Goal: Feedback & Contribution: Submit feedback/report problem

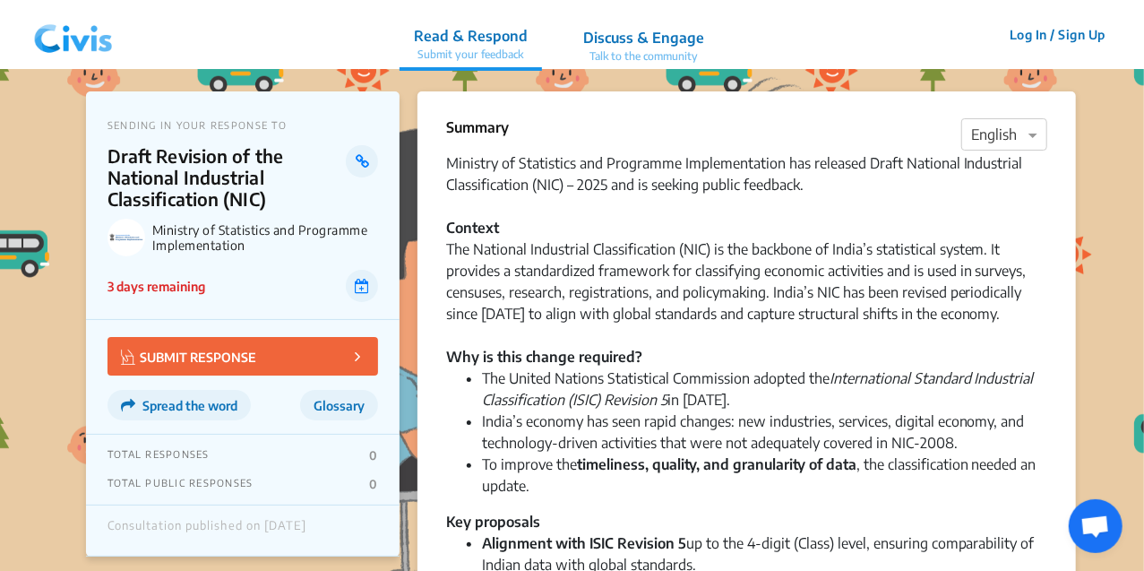
click at [1047, 223] on div "Ministry of Statistics and Programme Implementation has released Draft National…" at bounding box center [746, 259] width 601 height 215
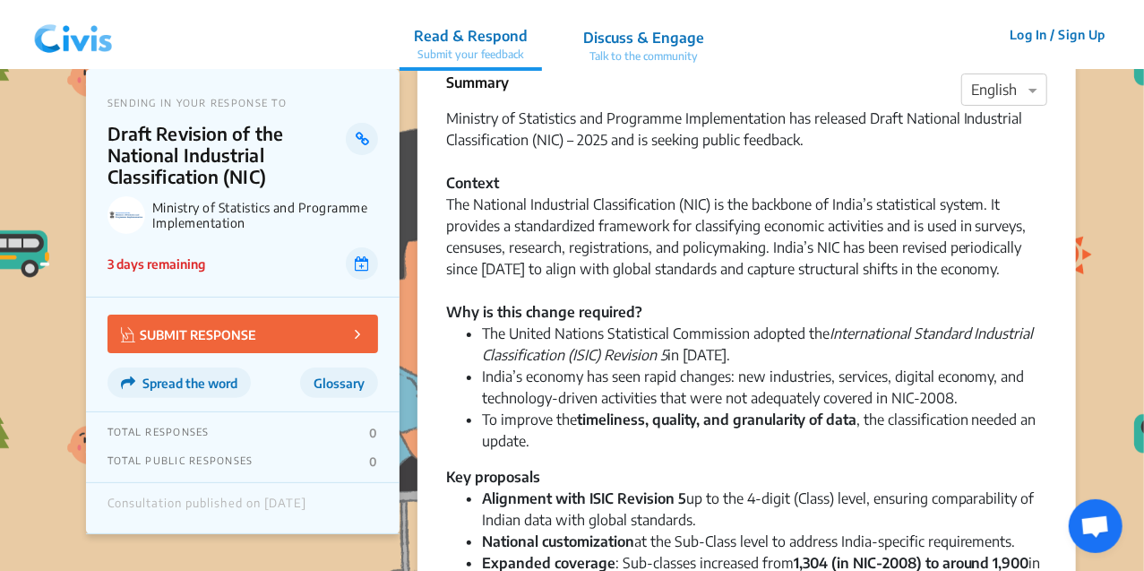
scroll to position [50, 0]
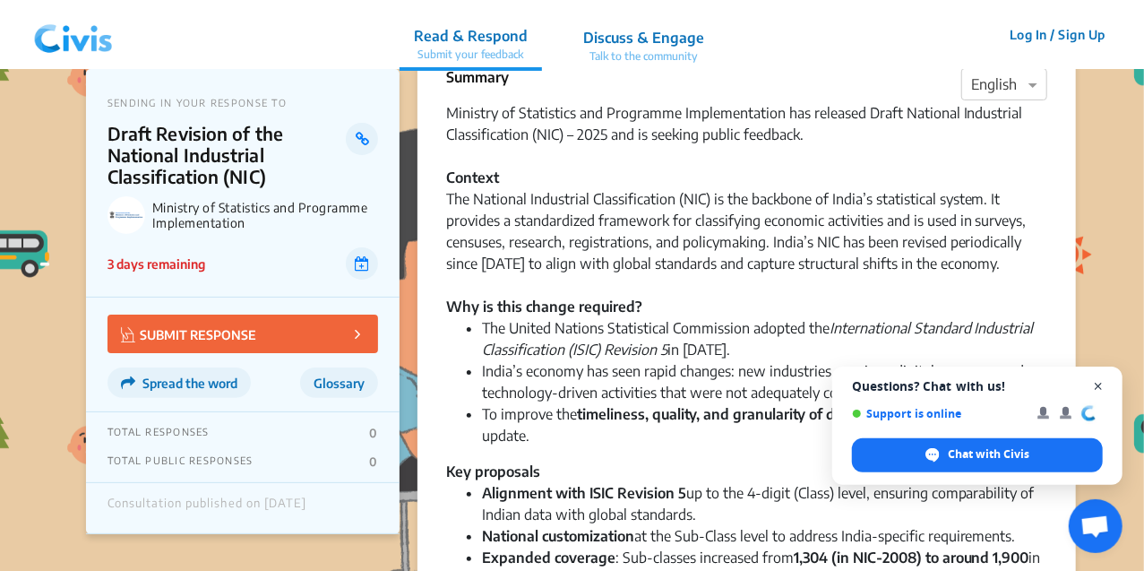
click at [1098, 386] on span "Close chat" at bounding box center [1099, 386] width 22 height 22
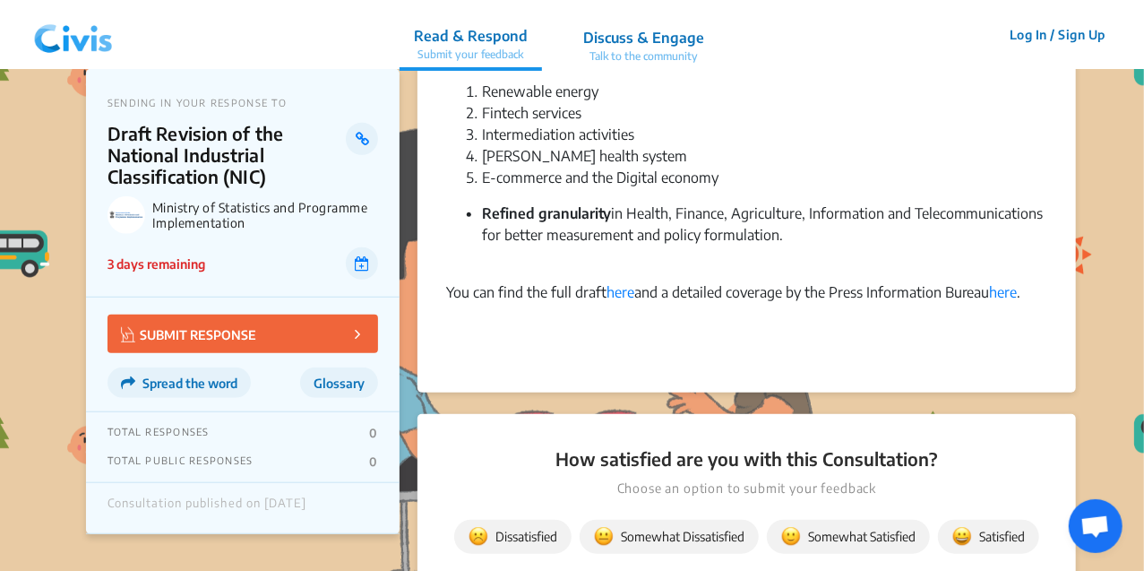
scroll to position [649, 0]
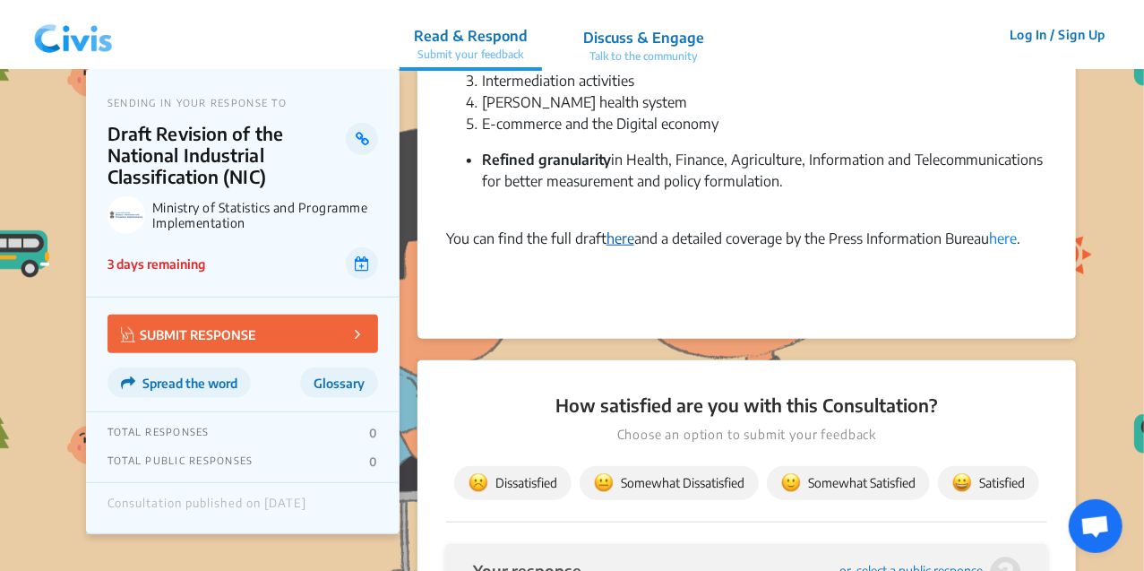
click at [627, 235] on link "here" at bounding box center [621, 238] width 28 height 18
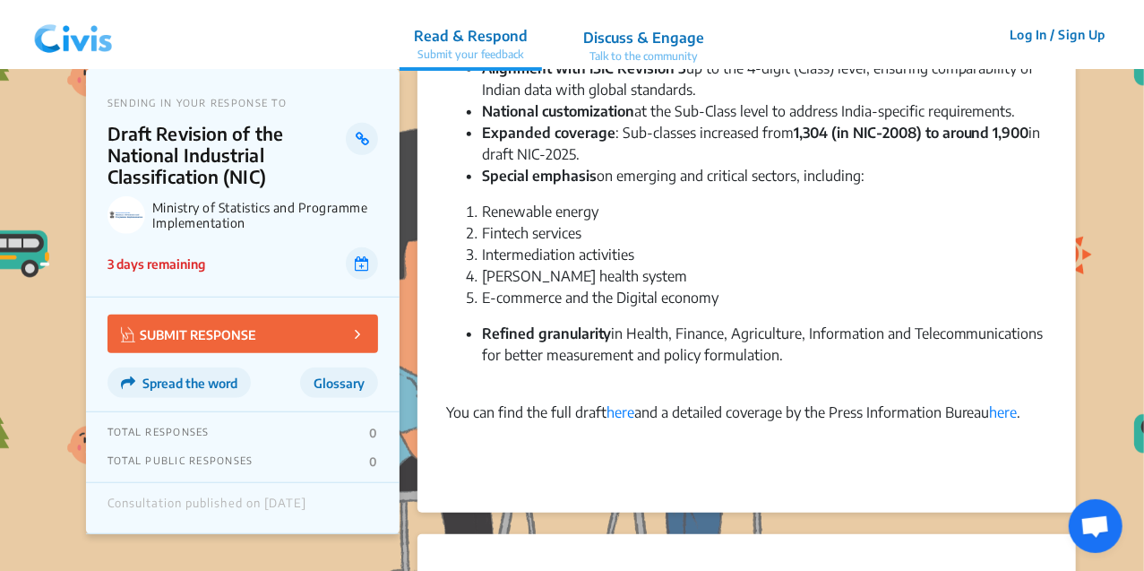
scroll to position [480, 0]
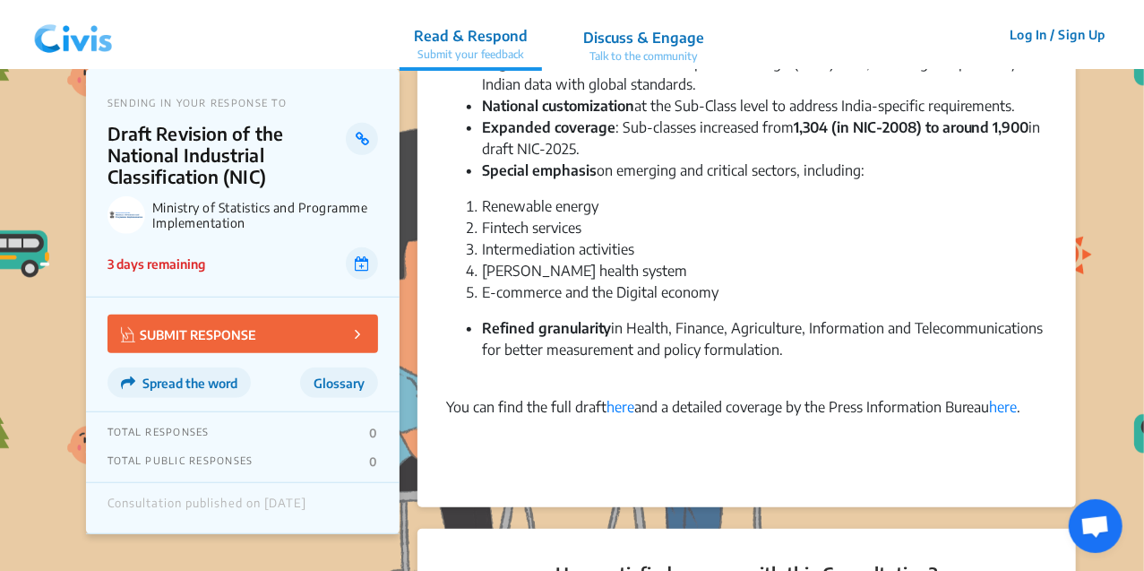
click at [311, 346] on button "SUBMIT RESPONSE" at bounding box center [243, 333] width 271 height 39
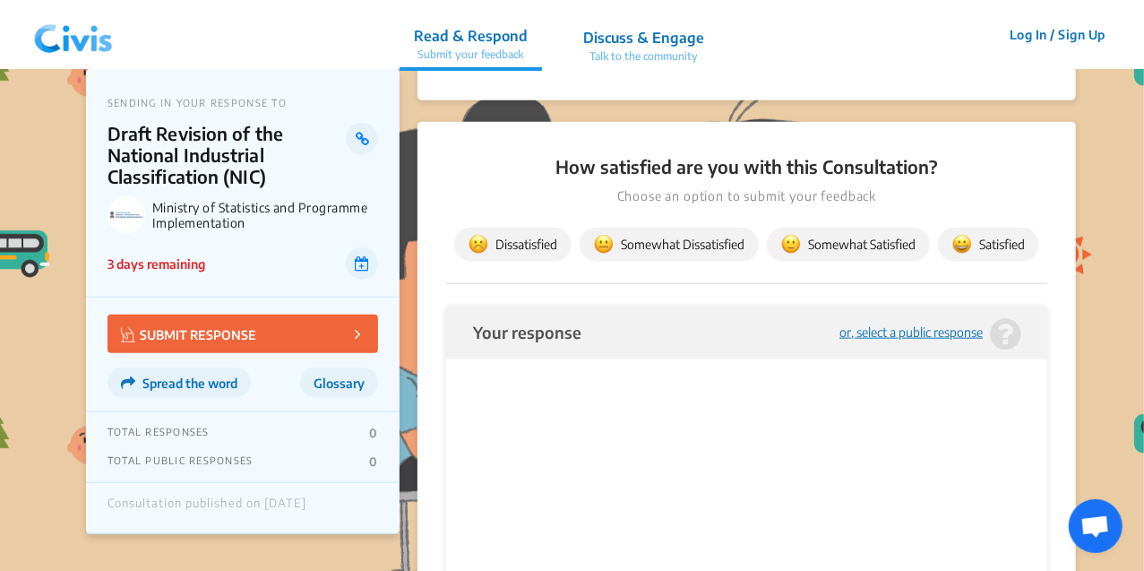
scroll to position [937, 0]
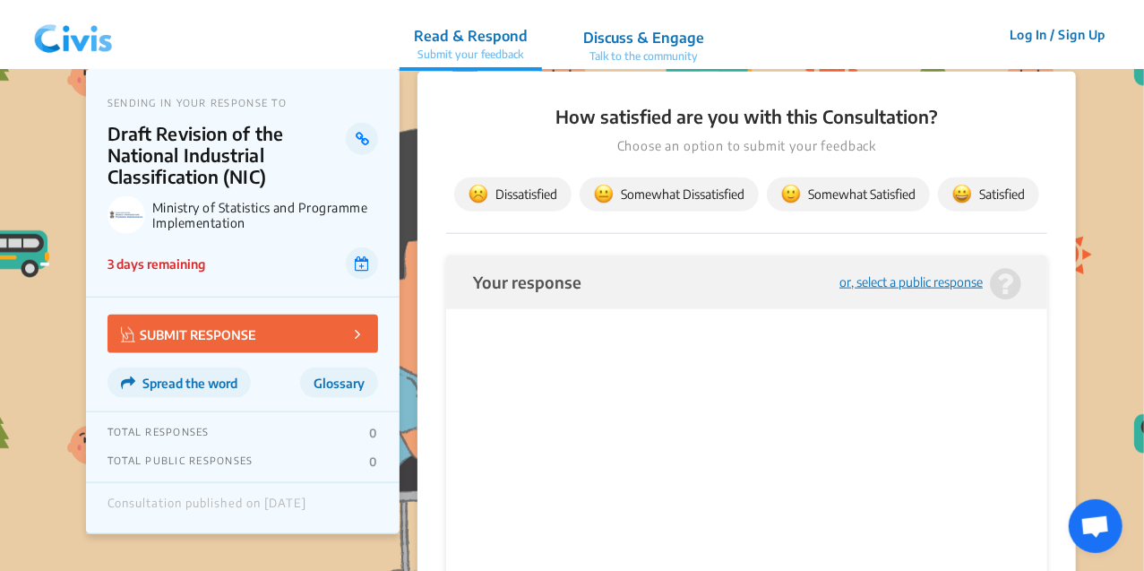
click at [811, 207] on button "Somewhat Satisfied" at bounding box center [848, 194] width 163 height 34
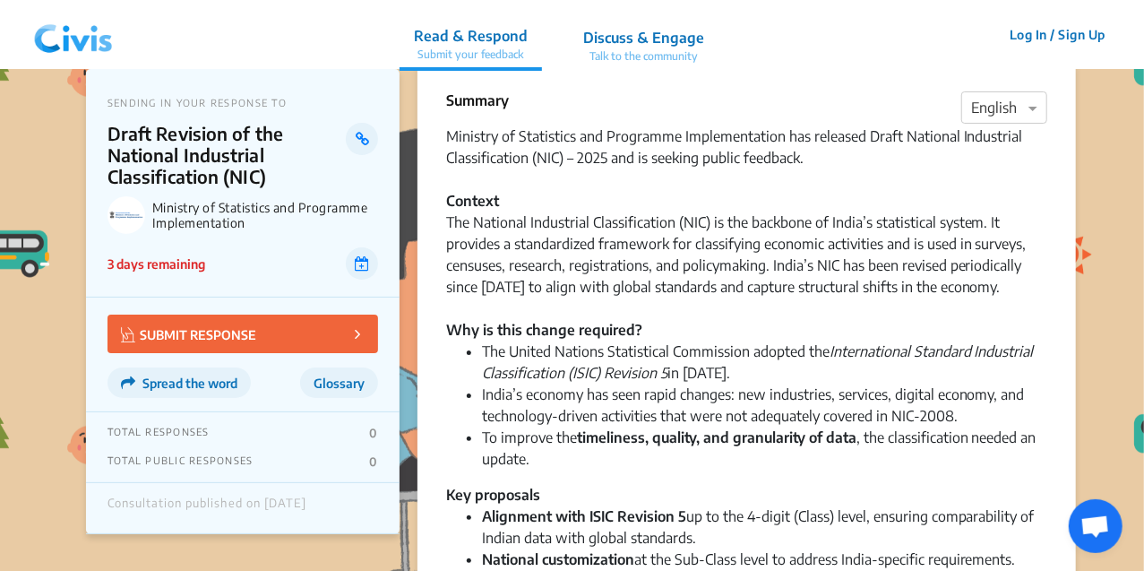
scroll to position [0, 0]
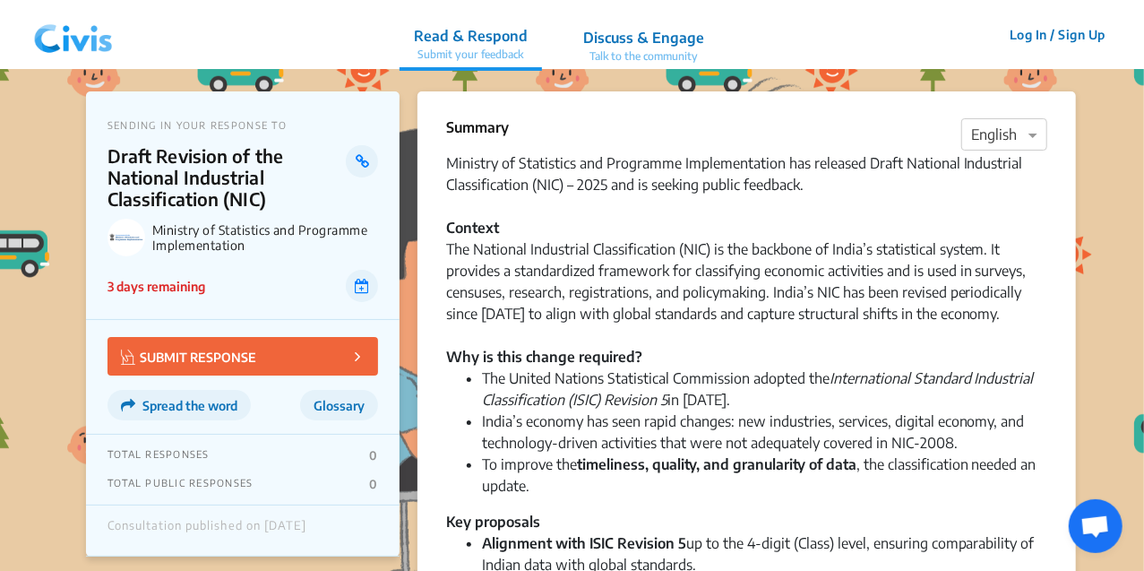
click at [64, 30] on img at bounding box center [73, 35] width 93 height 54
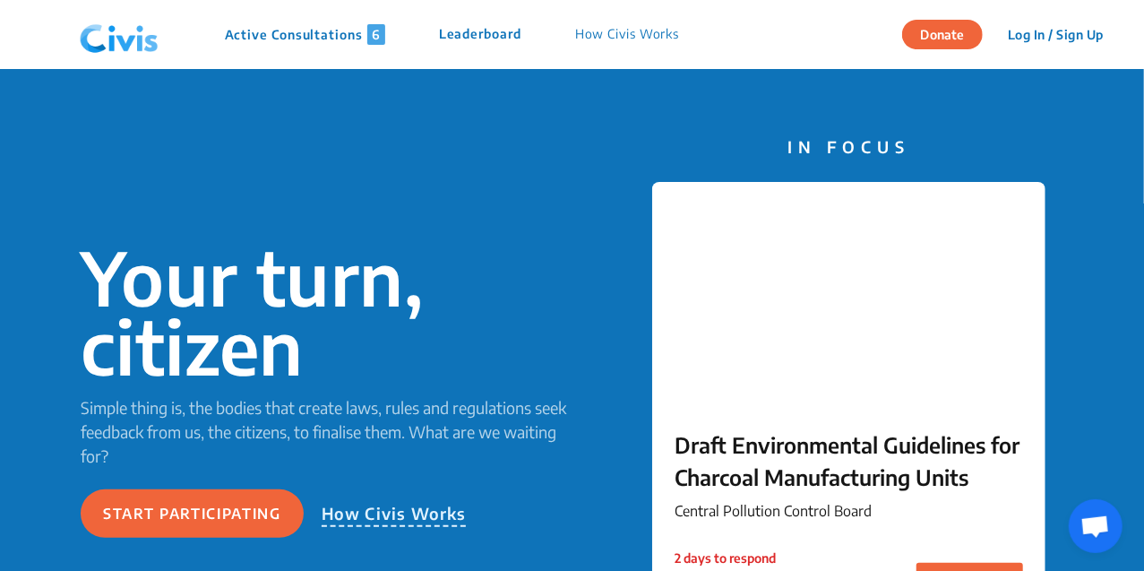
scroll to position [22, 0]
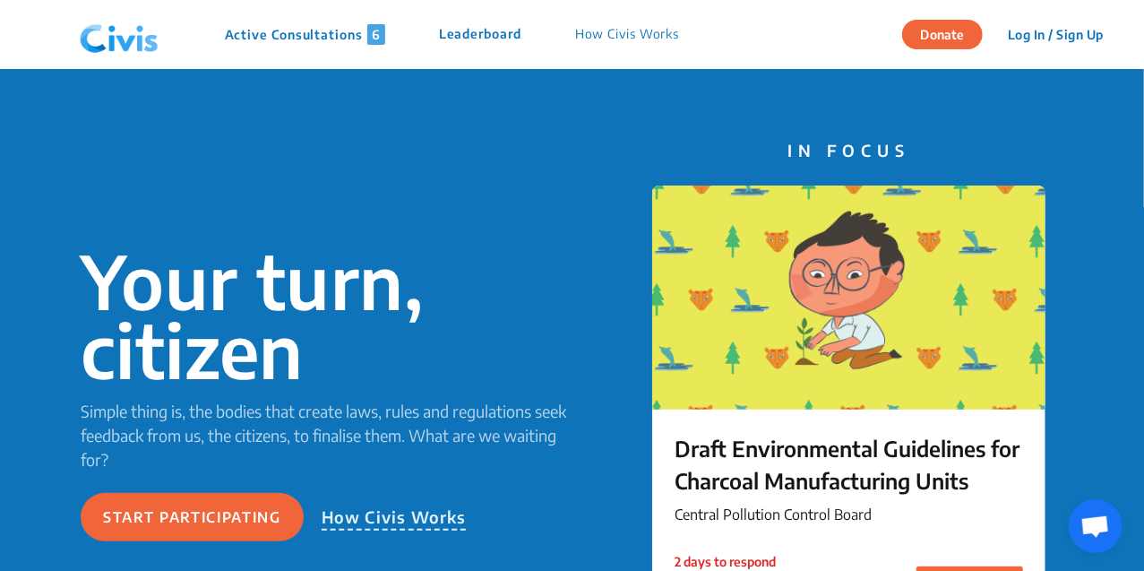
click at [337, 36] on p "Active Consultations 6" at bounding box center [305, 34] width 160 height 21
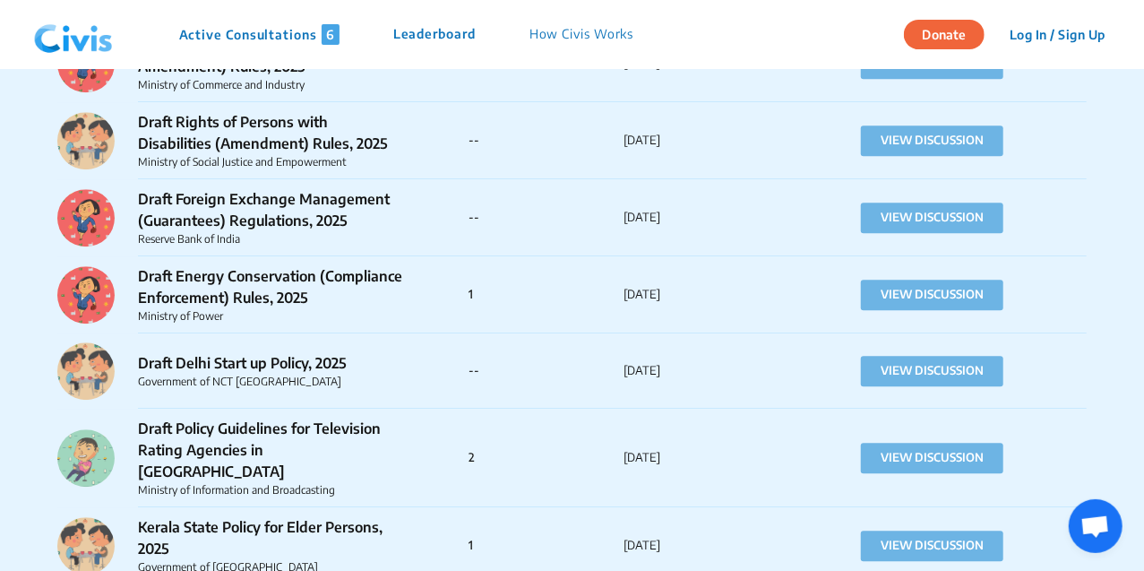
scroll to position [3075, 0]
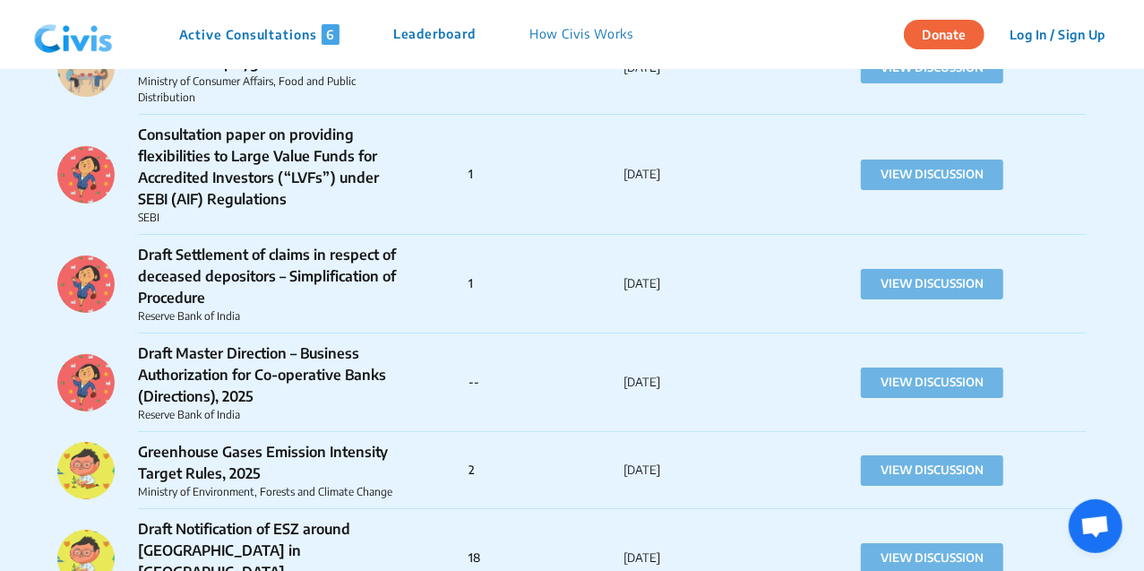
click at [598, 38] on p "How Civis Works" at bounding box center [582, 34] width 105 height 21
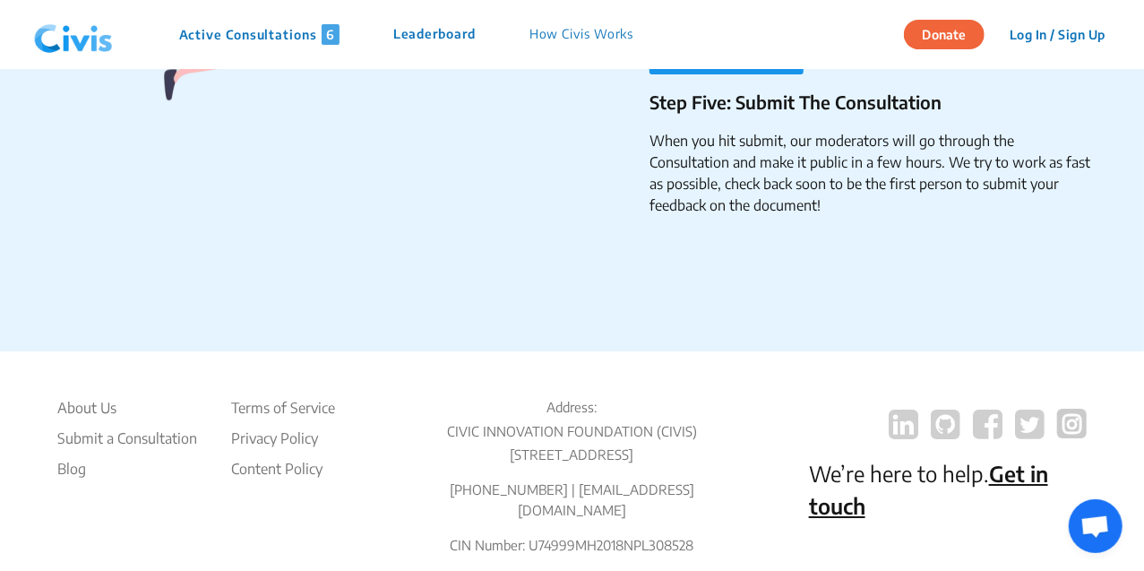
scroll to position [3184, 0]
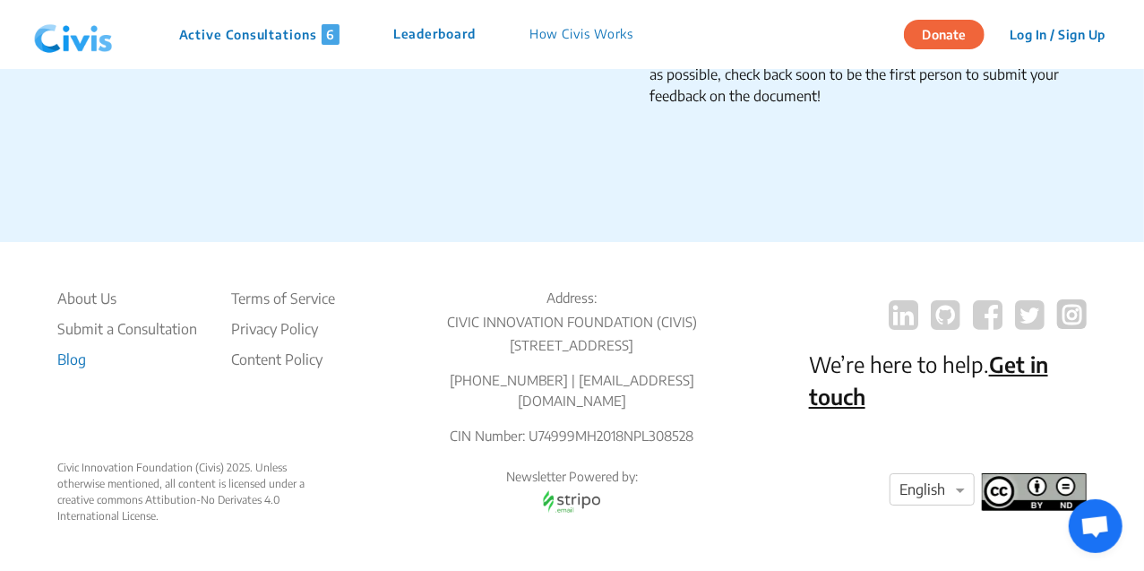
click at [82, 349] on li "Blog" at bounding box center [127, 360] width 140 height 22
